Goal: Check status

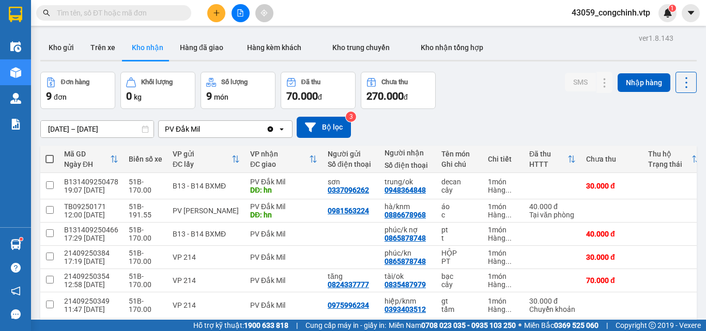
click at [114, 14] on span at bounding box center [113, 13] width 155 height 16
click at [114, 14] on input "text" at bounding box center [118, 12] width 122 height 11
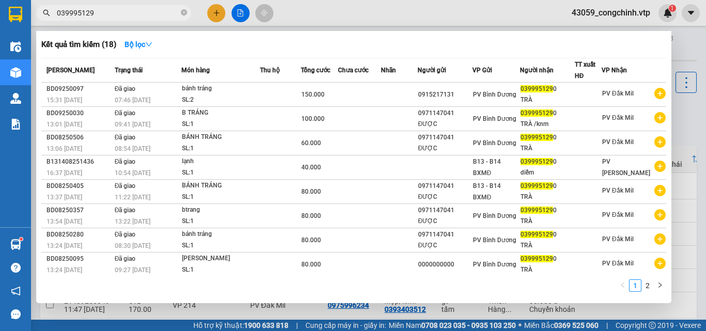
type input "0399951290"
click at [137, 15] on input "0399951290" at bounding box center [118, 12] width 122 height 11
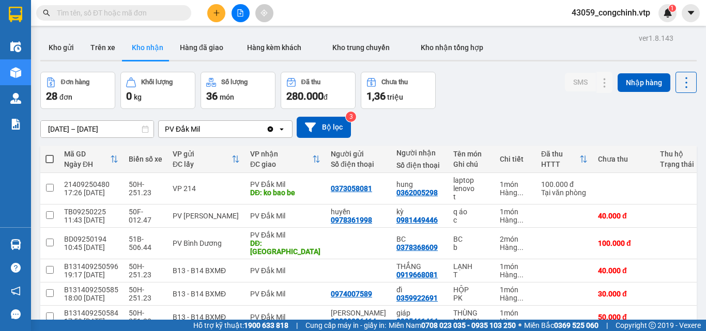
click at [122, 13] on input "text" at bounding box center [118, 12] width 122 height 11
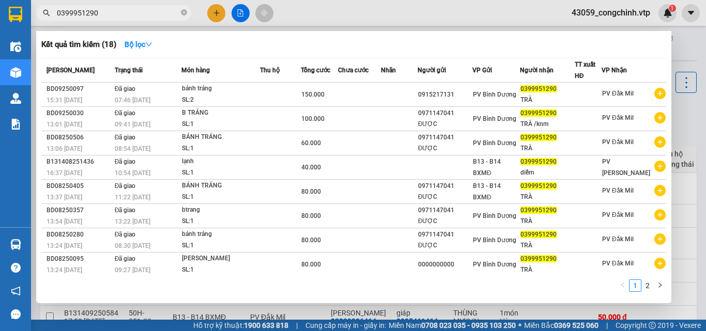
type input "0399951290"
